Goal: Information Seeking & Learning: Learn about a topic

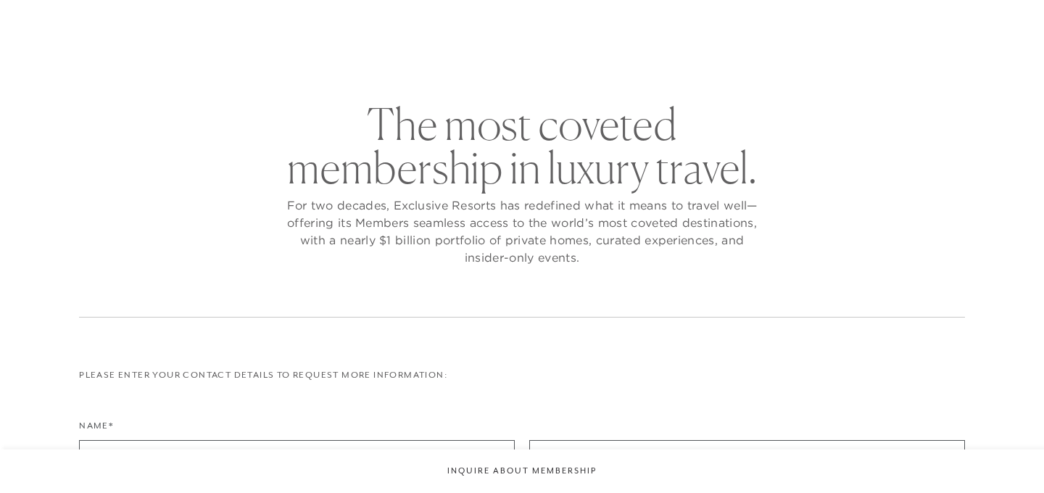
scroll to position [17, 0]
checkbox input "false"
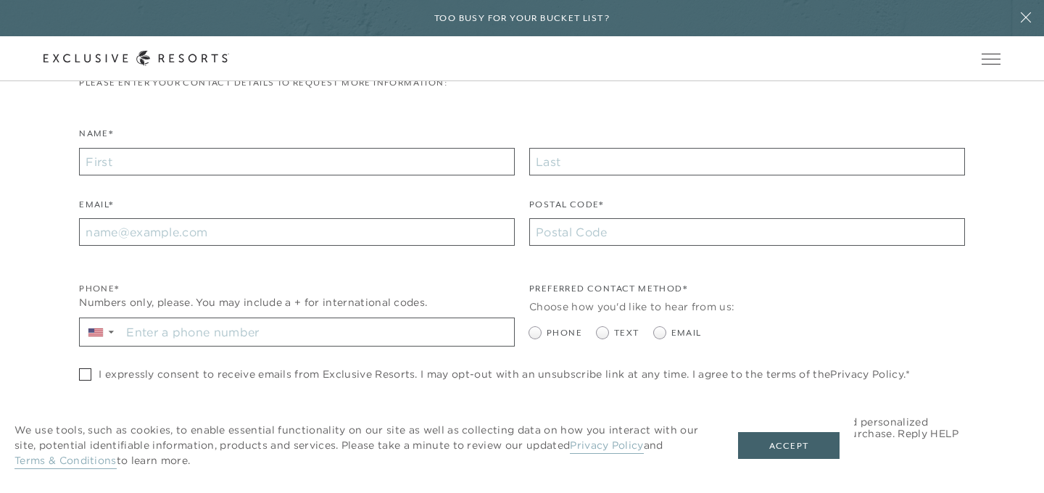
scroll to position [343, 0]
click at [0, 0] on link "Membership" at bounding box center [0, 0] width 0 height 0
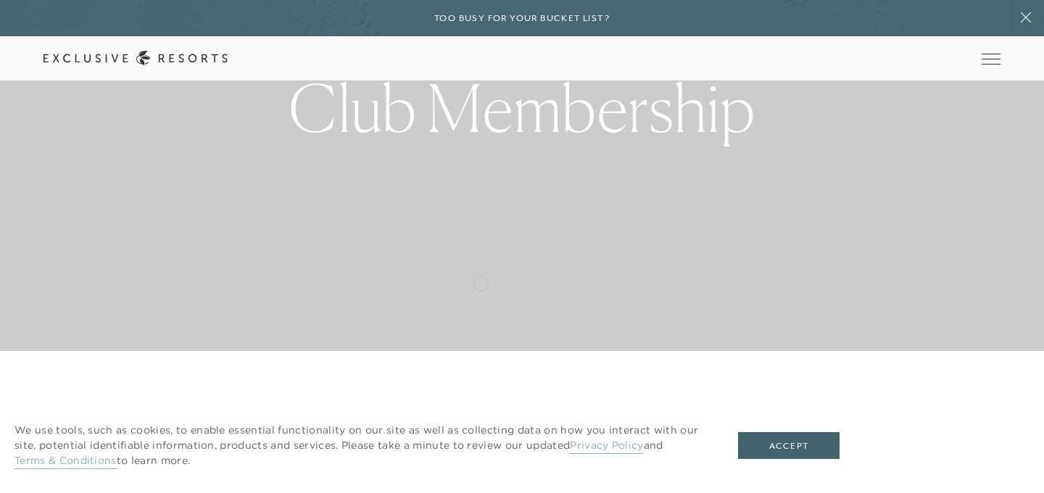
scroll to position [146, 0]
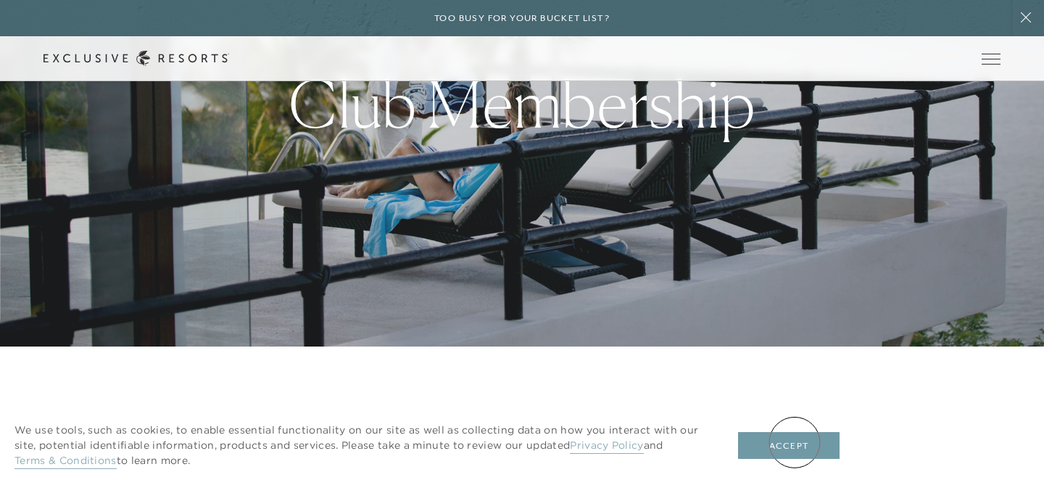
click at [795, 442] on button "Accept" at bounding box center [789, 446] width 102 height 28
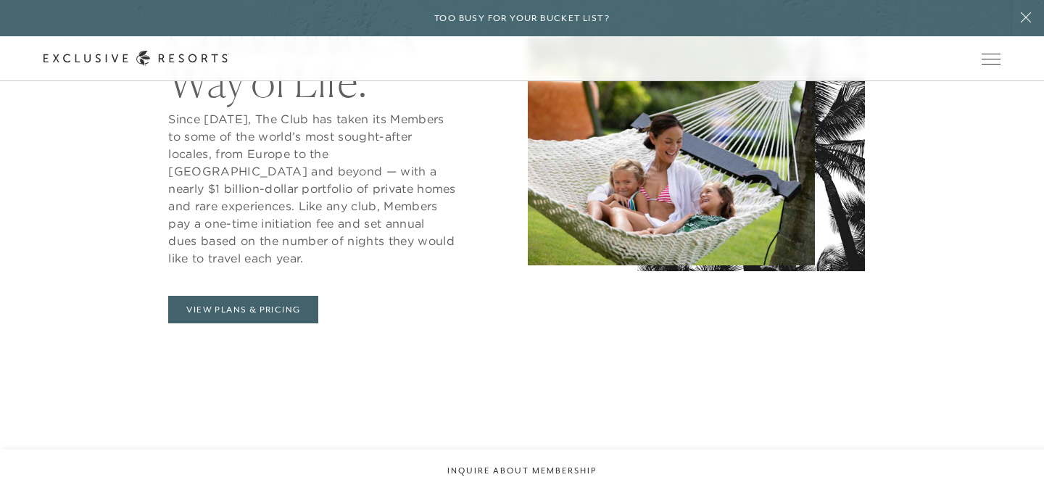
scroll to position [0, 0]
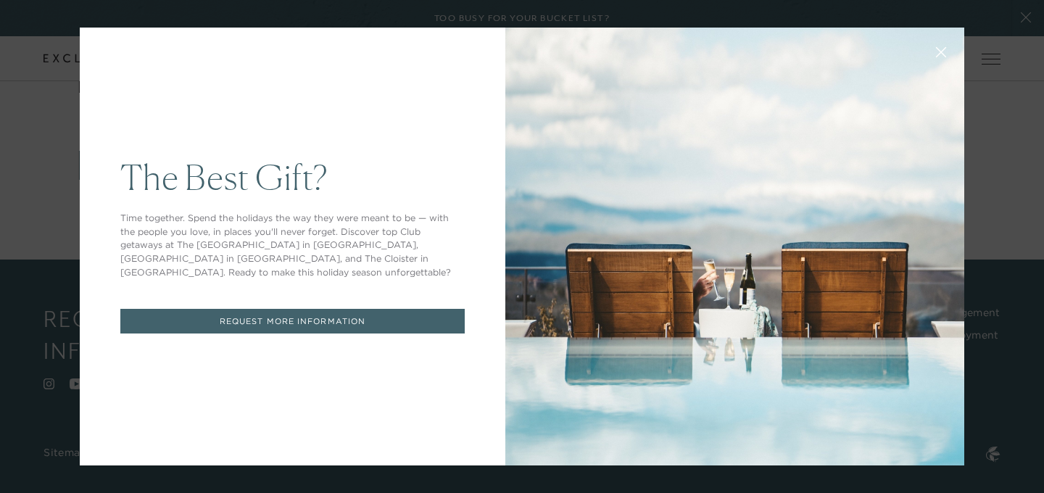
scroll to position [343, 0]
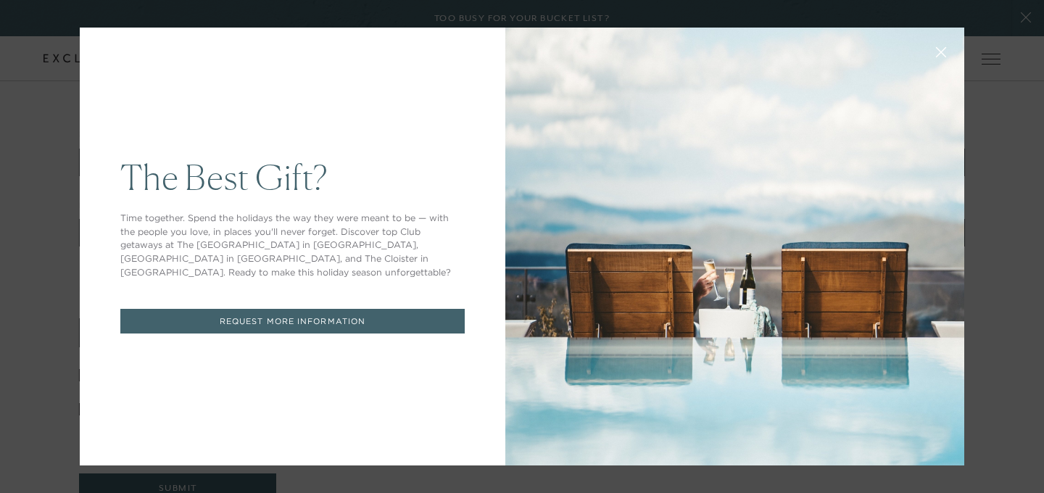
click at [503, 87] on div "The Best Gift? Time together. Spend the holidays the way they were meant to be …" at bounding box center [293, 247] width 426 height 438
